Goal: Information Seeking & Learning: Learn about a topic

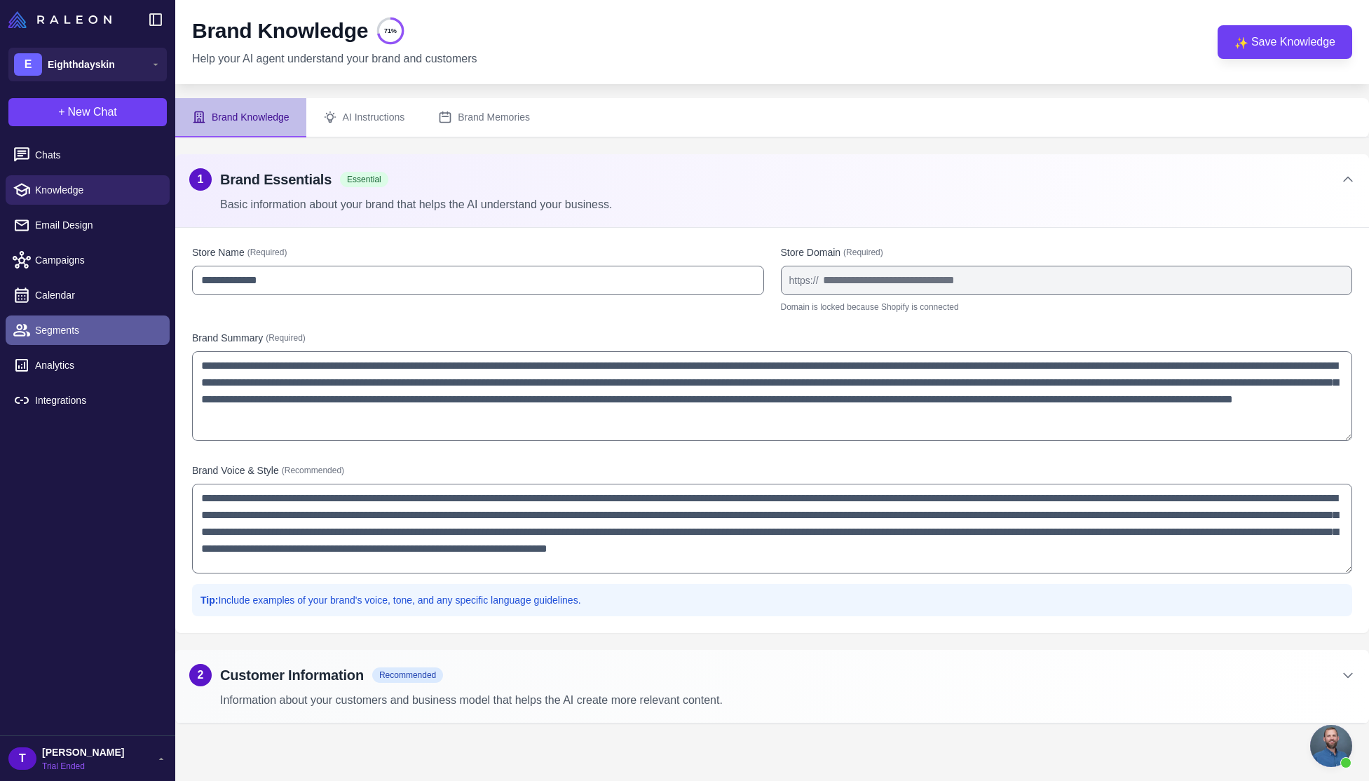
click at [67, 321] on link "Segments" at bounding box center [88, 329] width 164 height 29
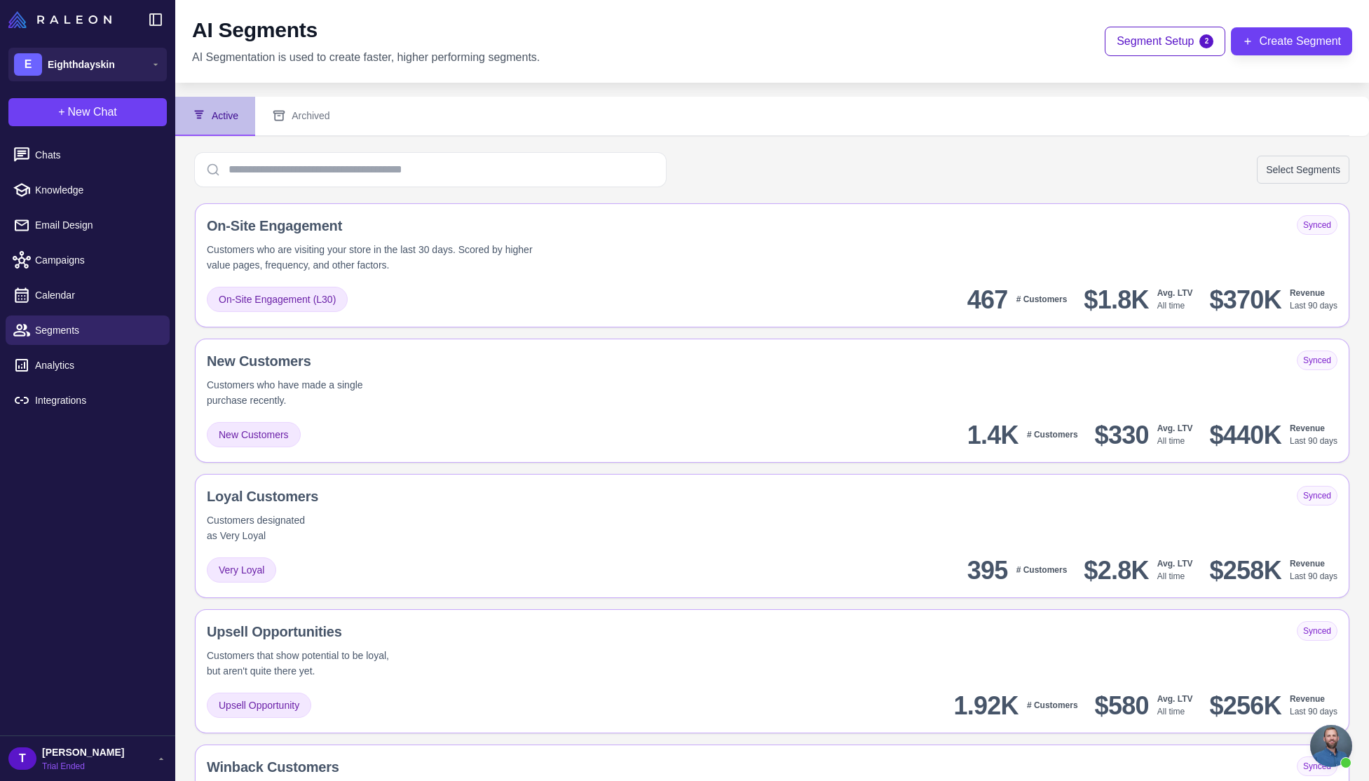
click at [1158, 58] on div "AI Segments AI Segmentation is used to create faster, higher performing segment…" at bounding box center [772, 41] width 1160 height 49
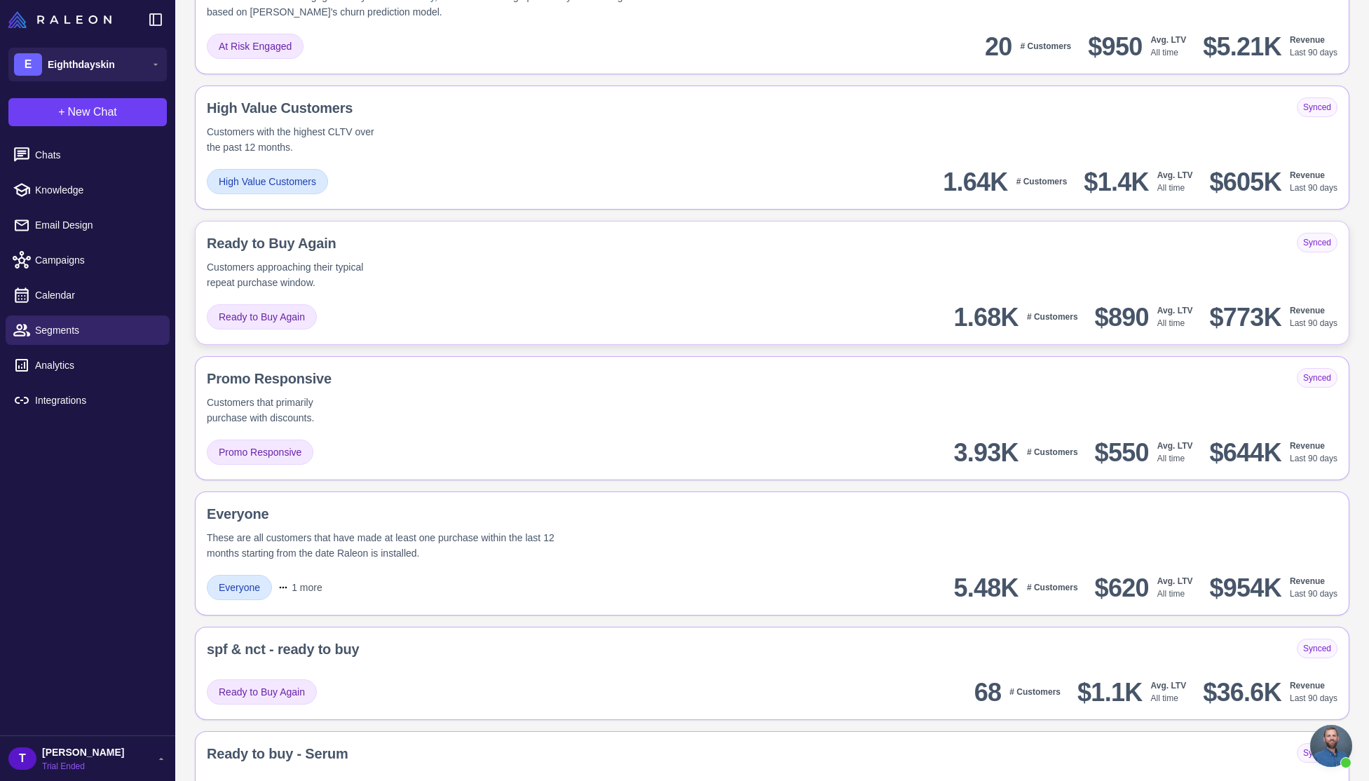
scroll to position [857, 0]
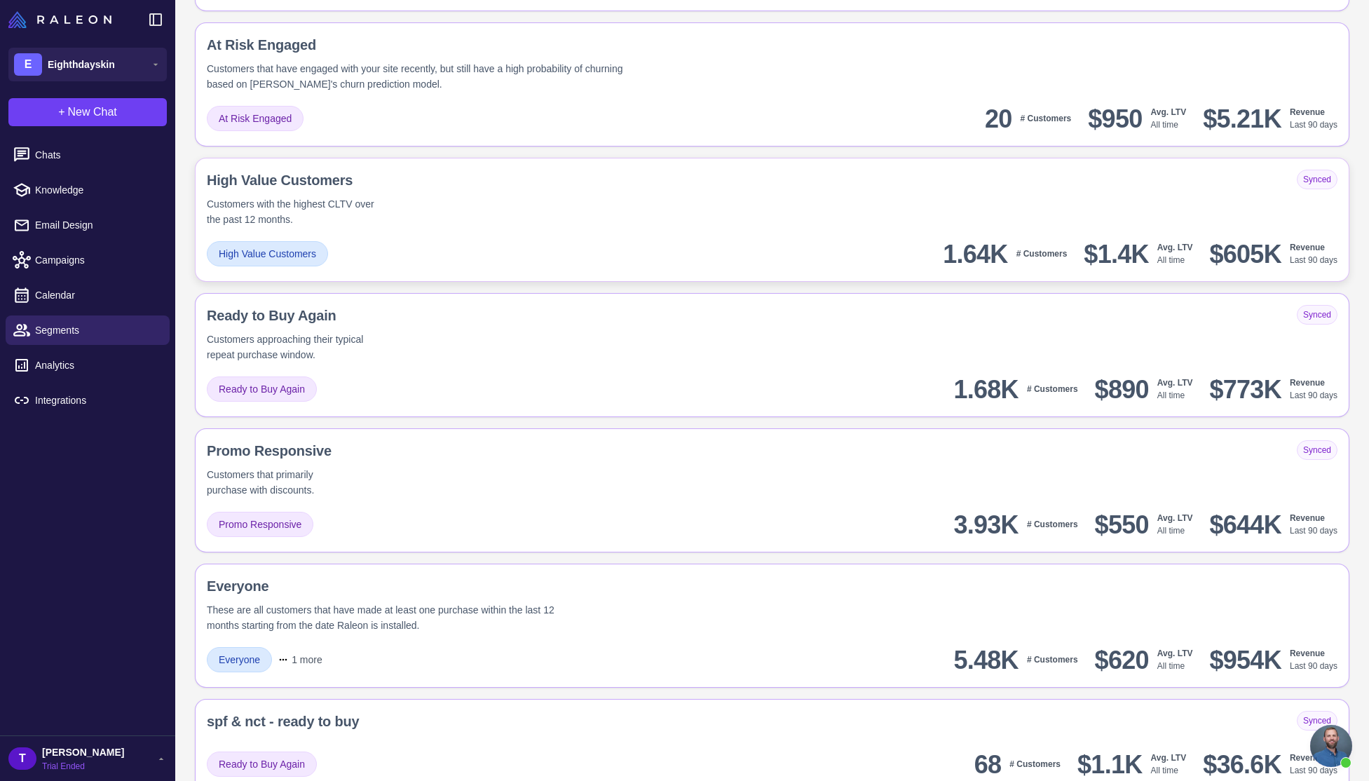
click at [369, 214] on div "Customers with the highest CLTV over the past 12 months." at bounding box center [292, 211] width 171 height 31
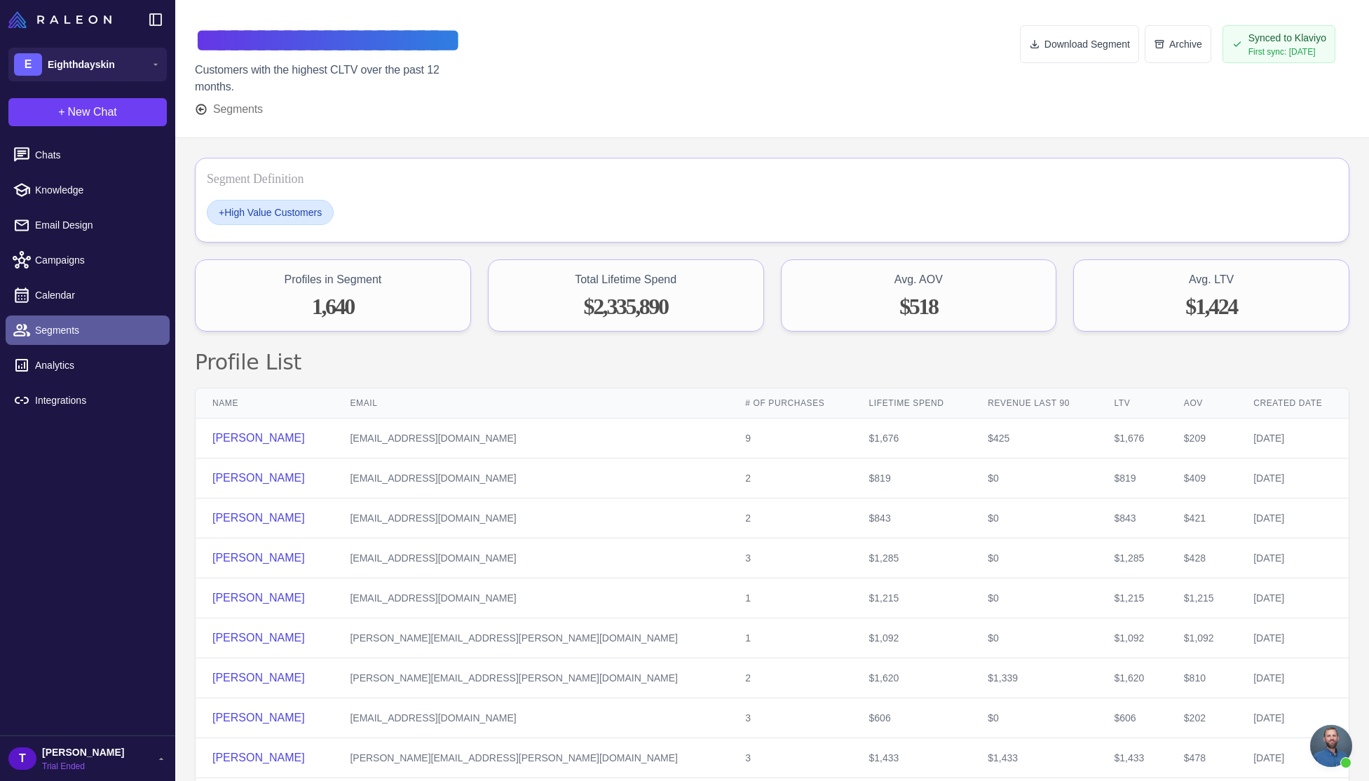
click at [76, 332] on span "Segments" at bounding box center [96, 329] width 123 height 15
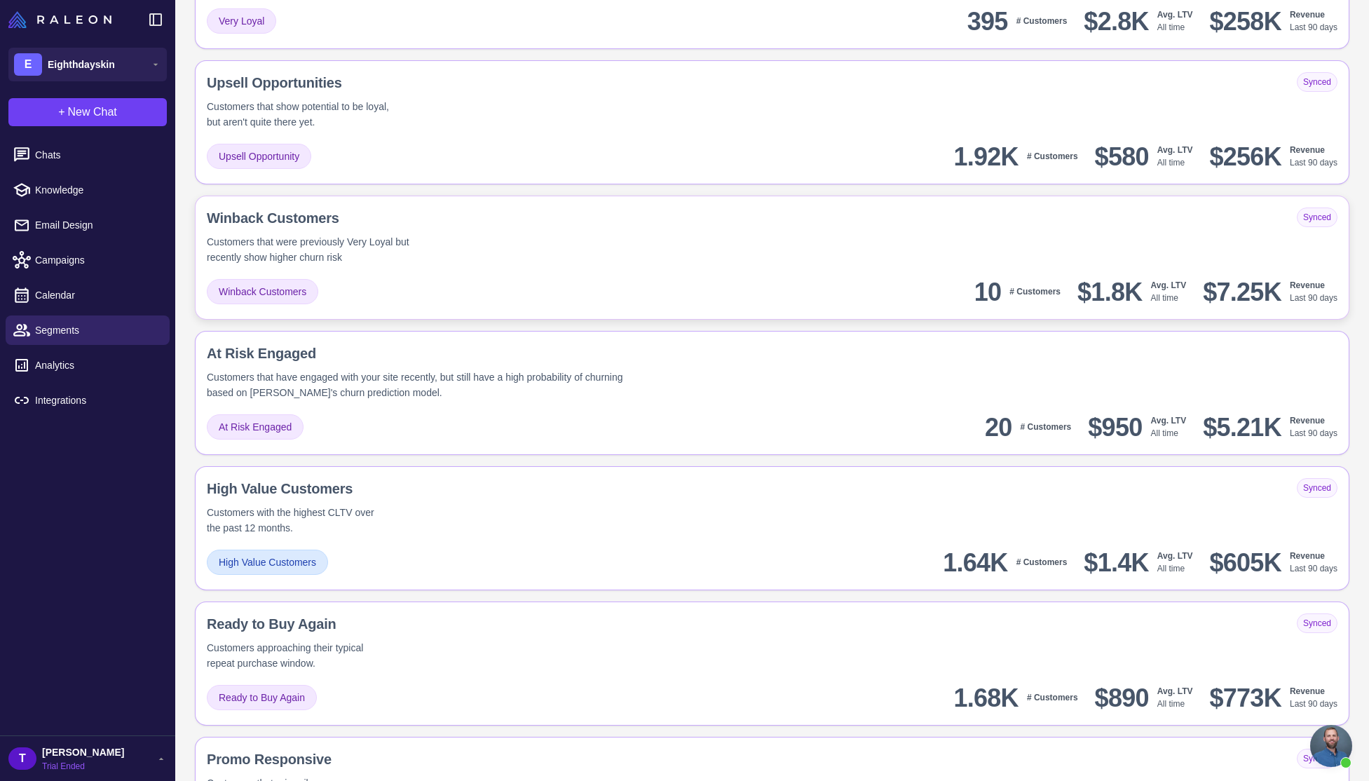
scroll to position [540, 0]
